Goal: Task Accomplishment & Management: Use online tool/utility

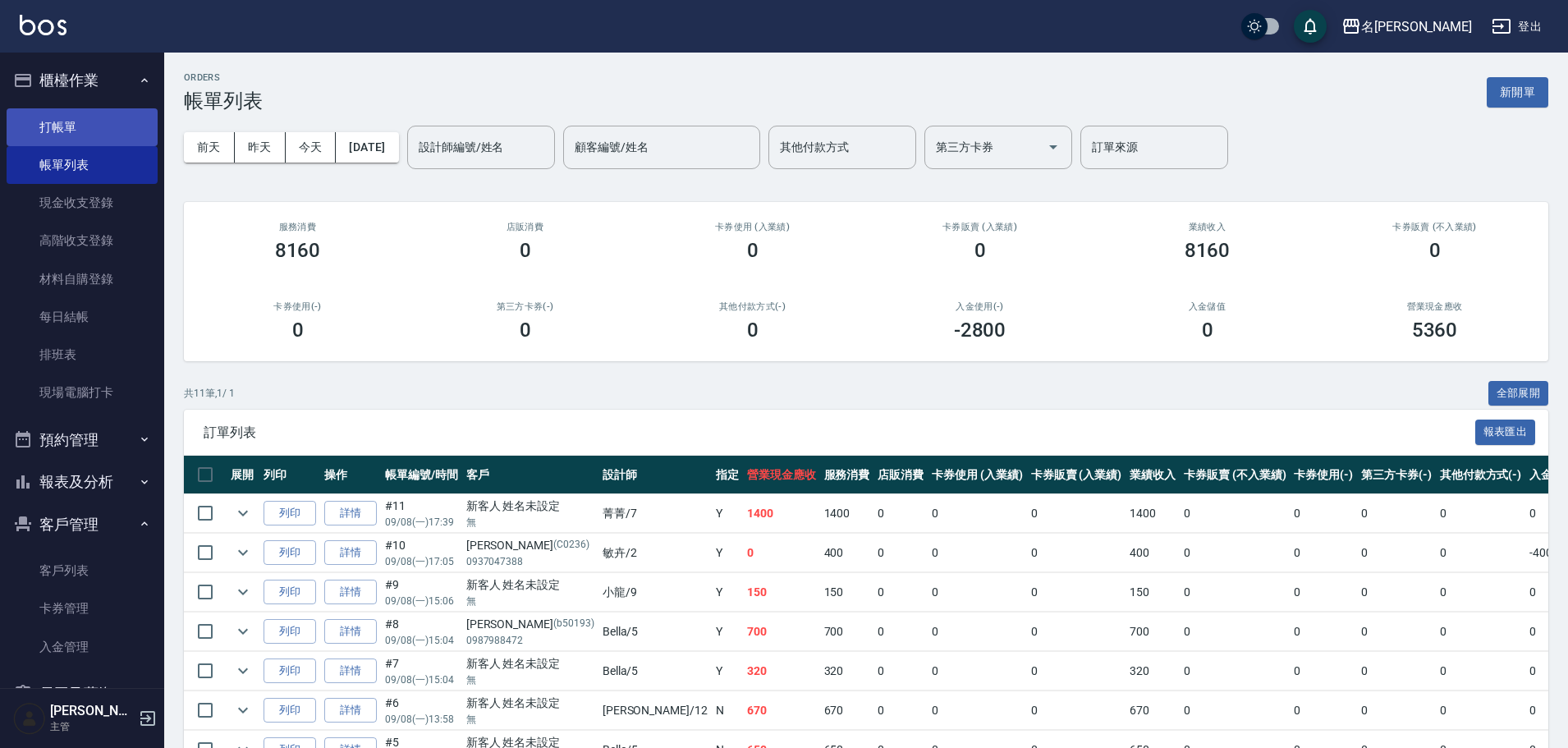
click at [101, 125] on link "打帳單" at bounding box center [81, 128] width 151 height 38
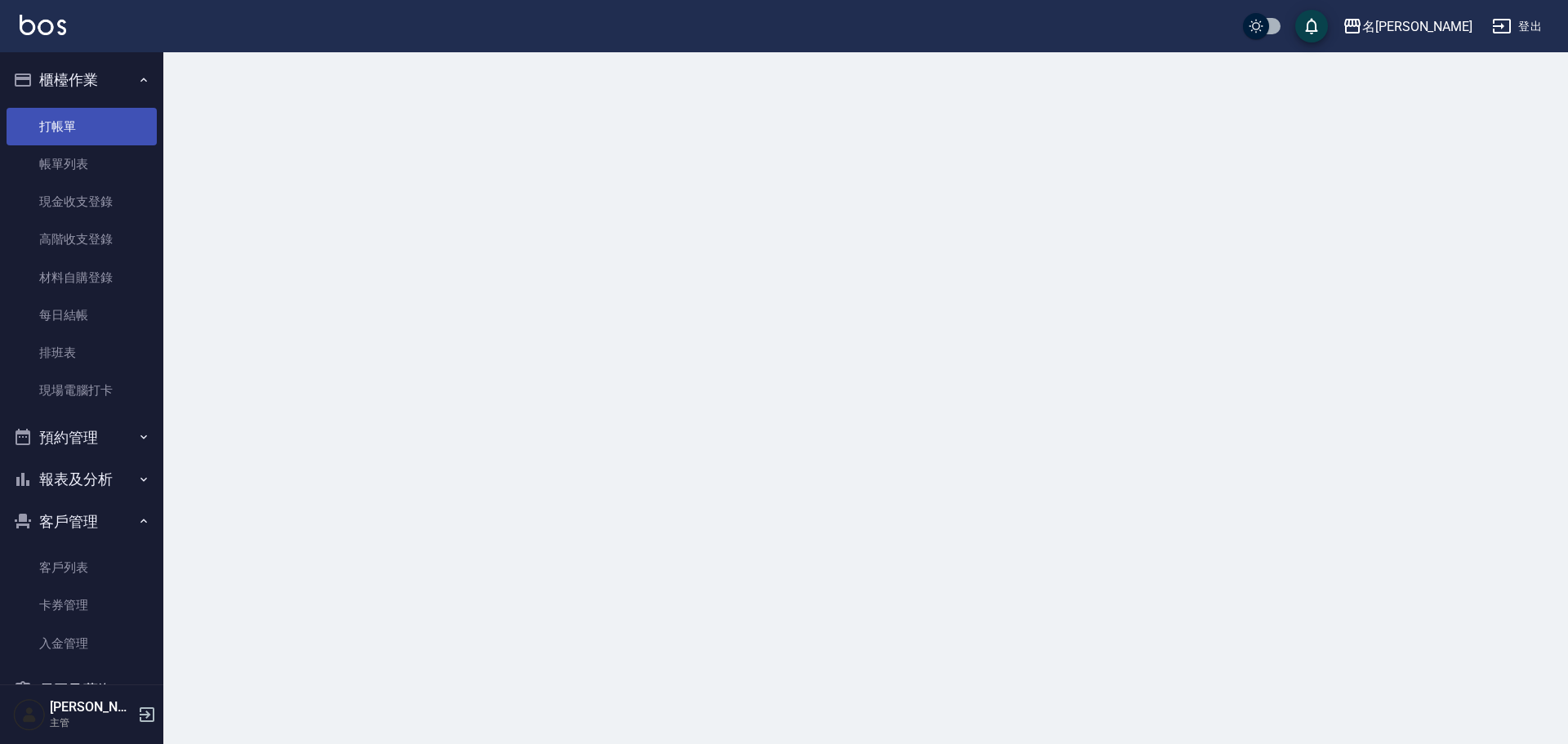
click at [102, 123] on link "打帳單" at bounding box center [81, 127] width 150 height 38
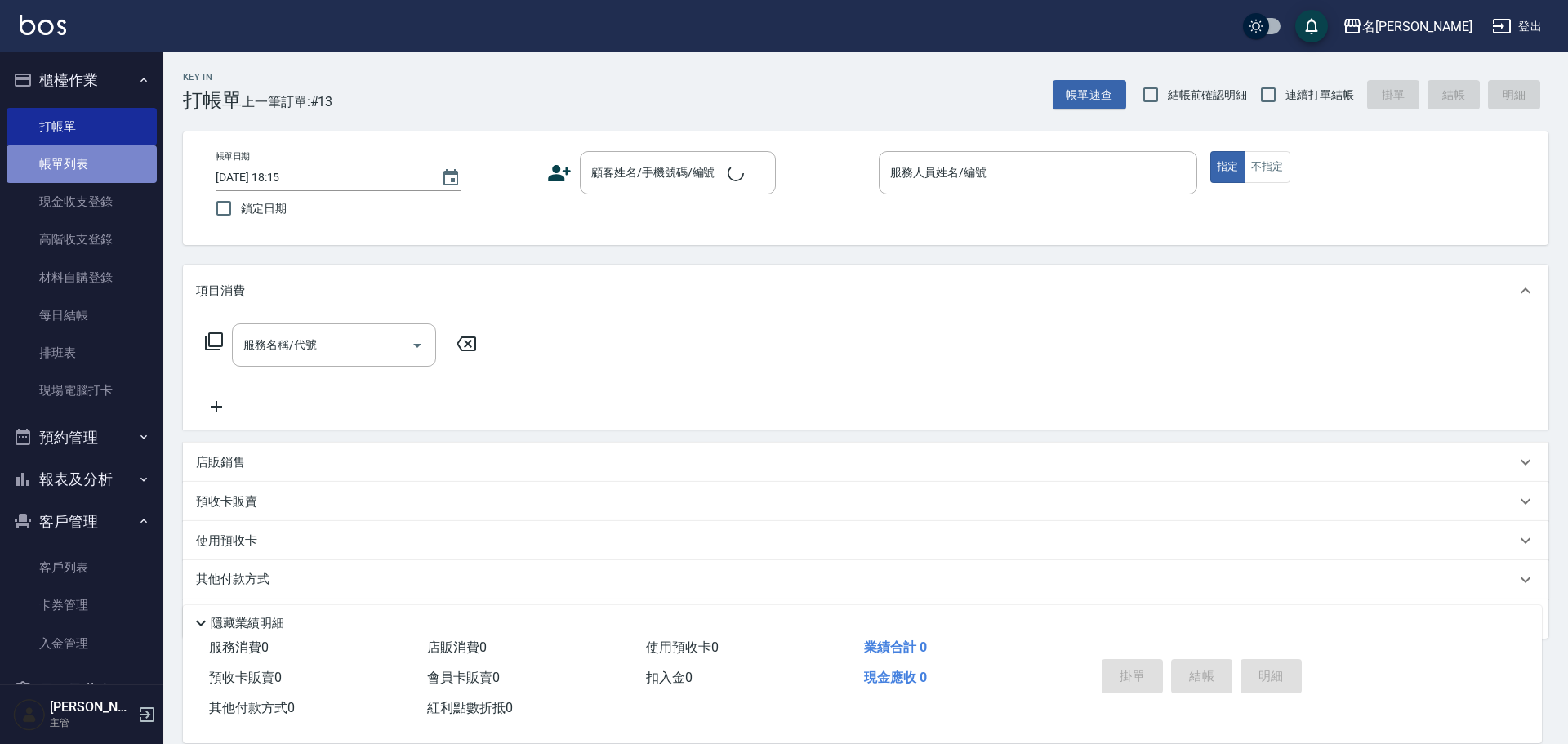
click at [95, 156] on link "帳單列表" at bounding box center [81, 165] width 150 height 38
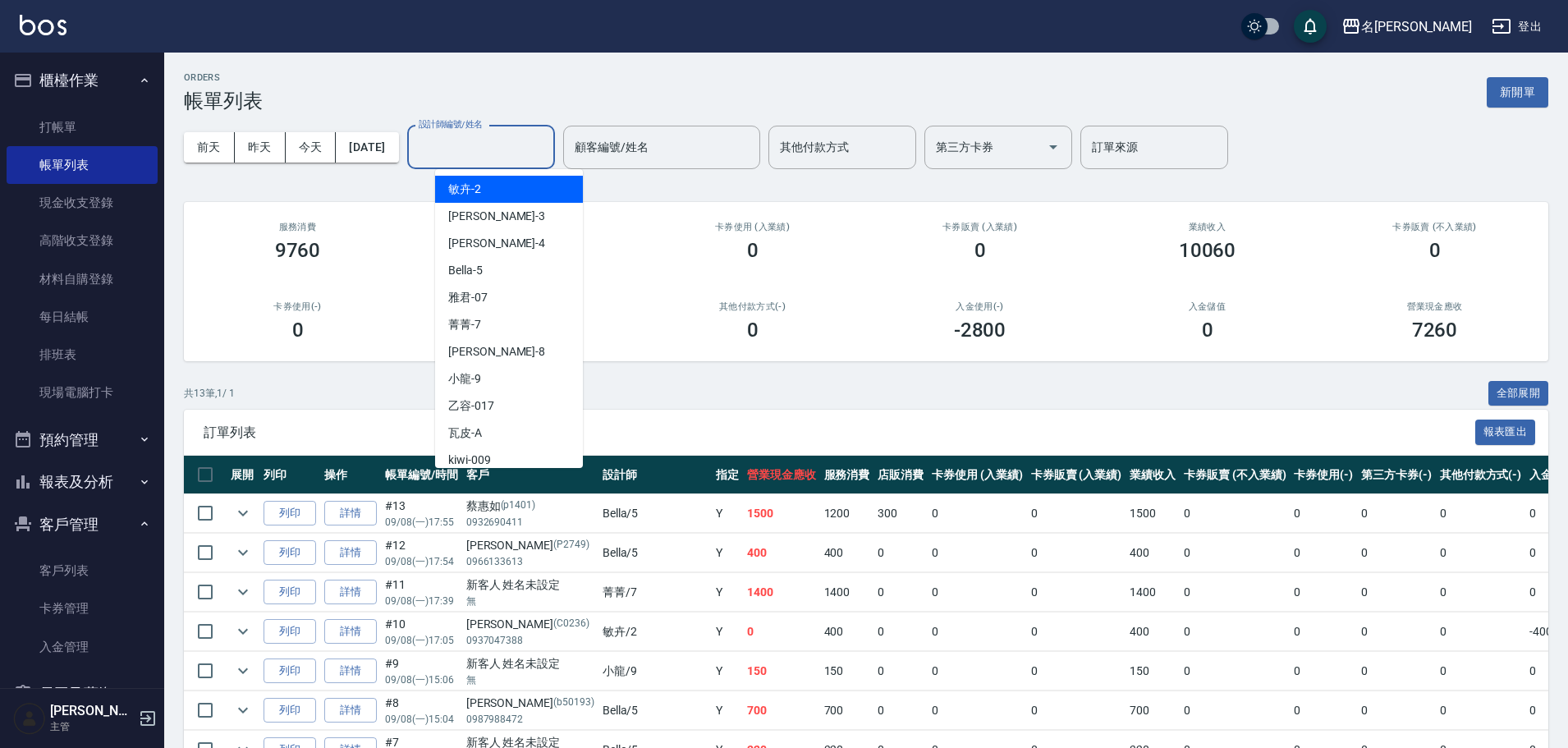
click at [469, 148] on input "設計師編號/姓名" at bounding box center [481, 147] width 133 height 29
click at [513, 277] on div "Bella -5" at bounding box center [508, 270] width 147 height 27
type input "Bella-5"
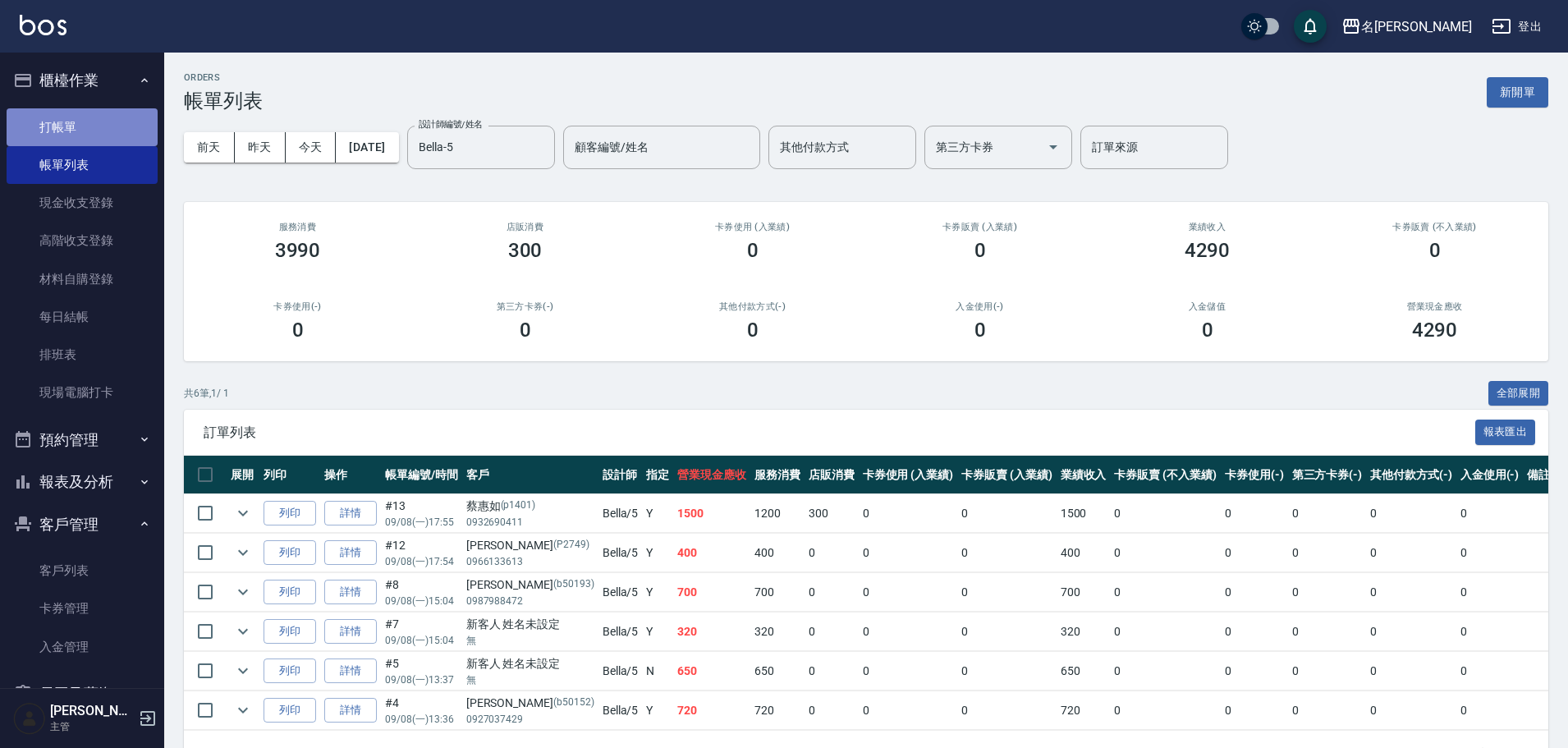
click at [96, 119] on link "打帳單" at bounding box center [81, 128] width 151 height 38
